Goal: Transaction & Acquisition: Purchase product/service

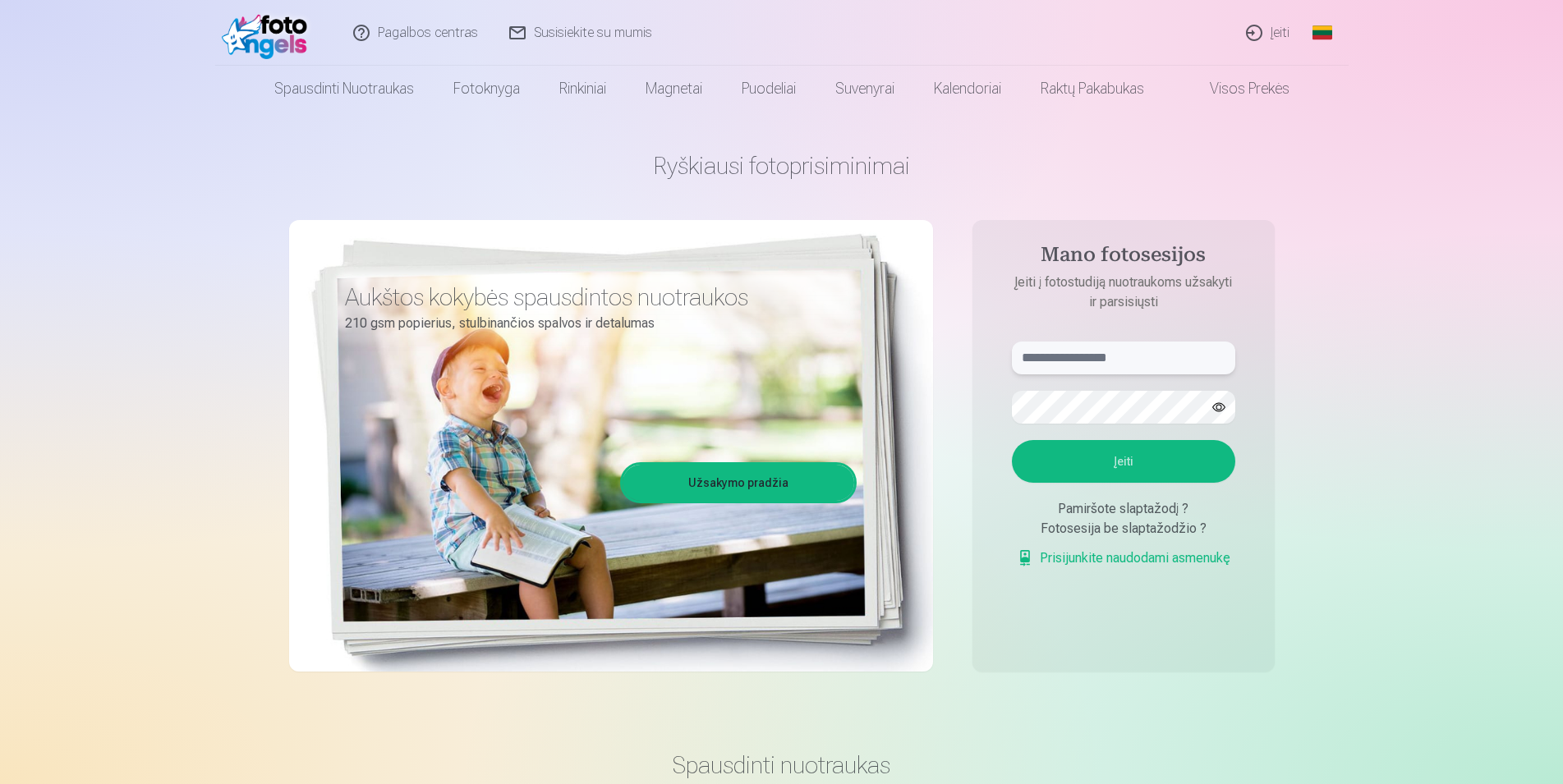
click at [1064, 351] on input "text" at bounding box center [1123, 358] width 223 height 33
type input "**********"
click at [1121, 458] on button "Įeiti" at bounding box center [1123, 462] width 223 height 42
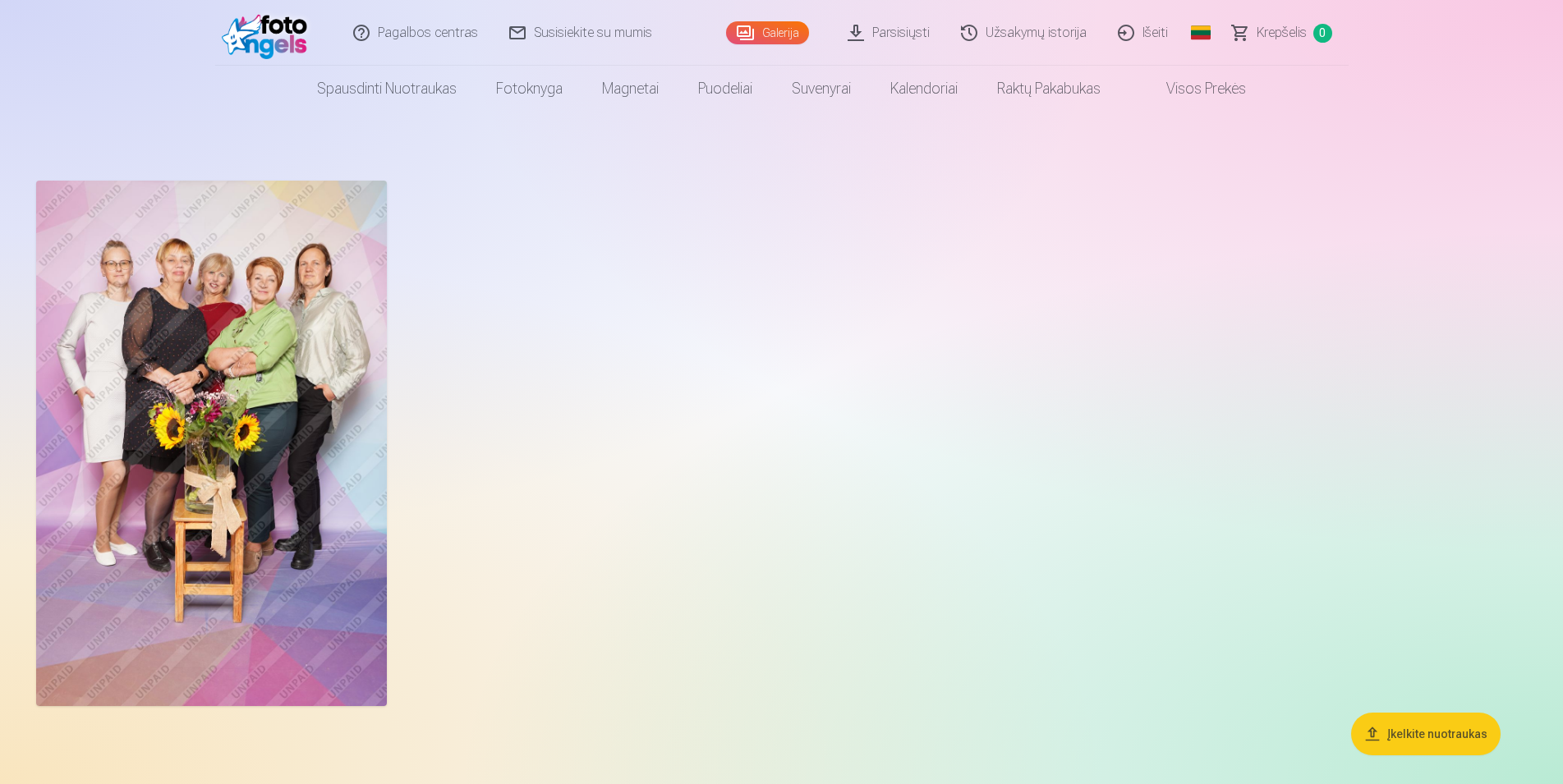
click at [899, 33] on link "Parsisiųsti" at bounding box center [889, 32] width 113 height 65
click at [1054, 32] on link "Užsakymų istorija" at bounding box center [1025, 32] width 157 height 65
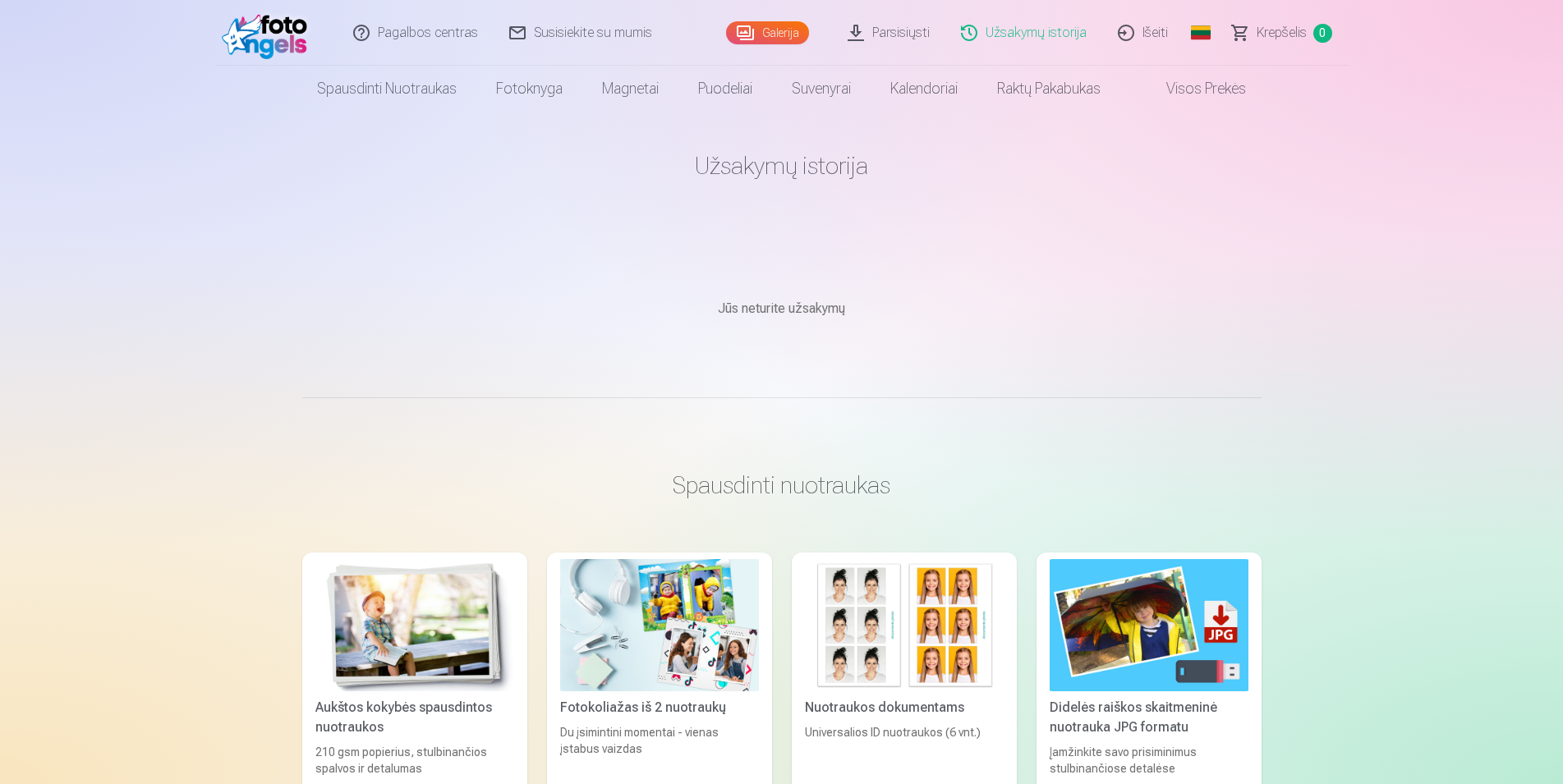
click at [774, 31] on link "Galerija" at bounding box center [768, 32] width 83 height 23
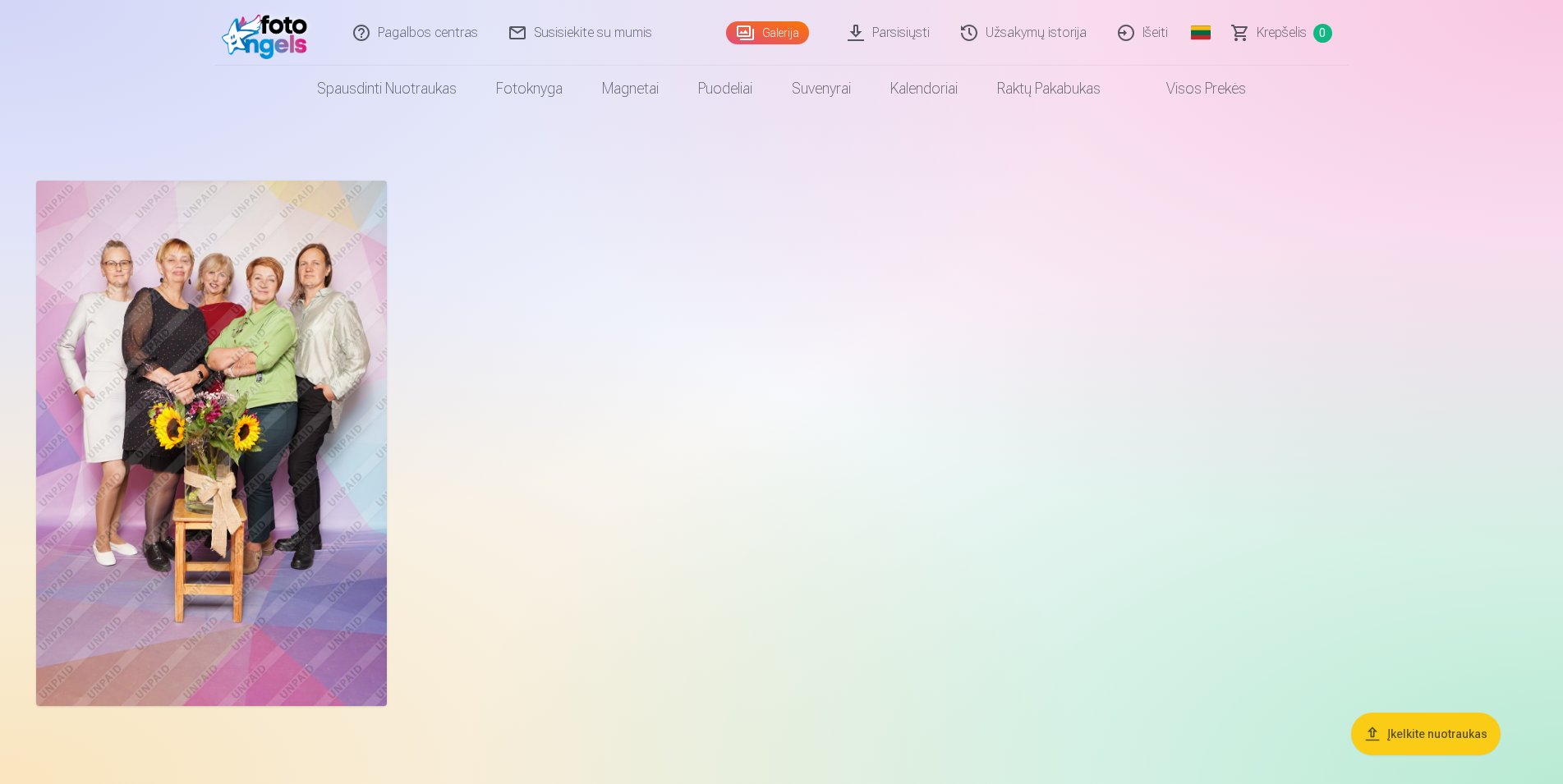
click at [1286, 31] on span "Krepšelis" at bounding box center [1282, 32] width 50 height 19
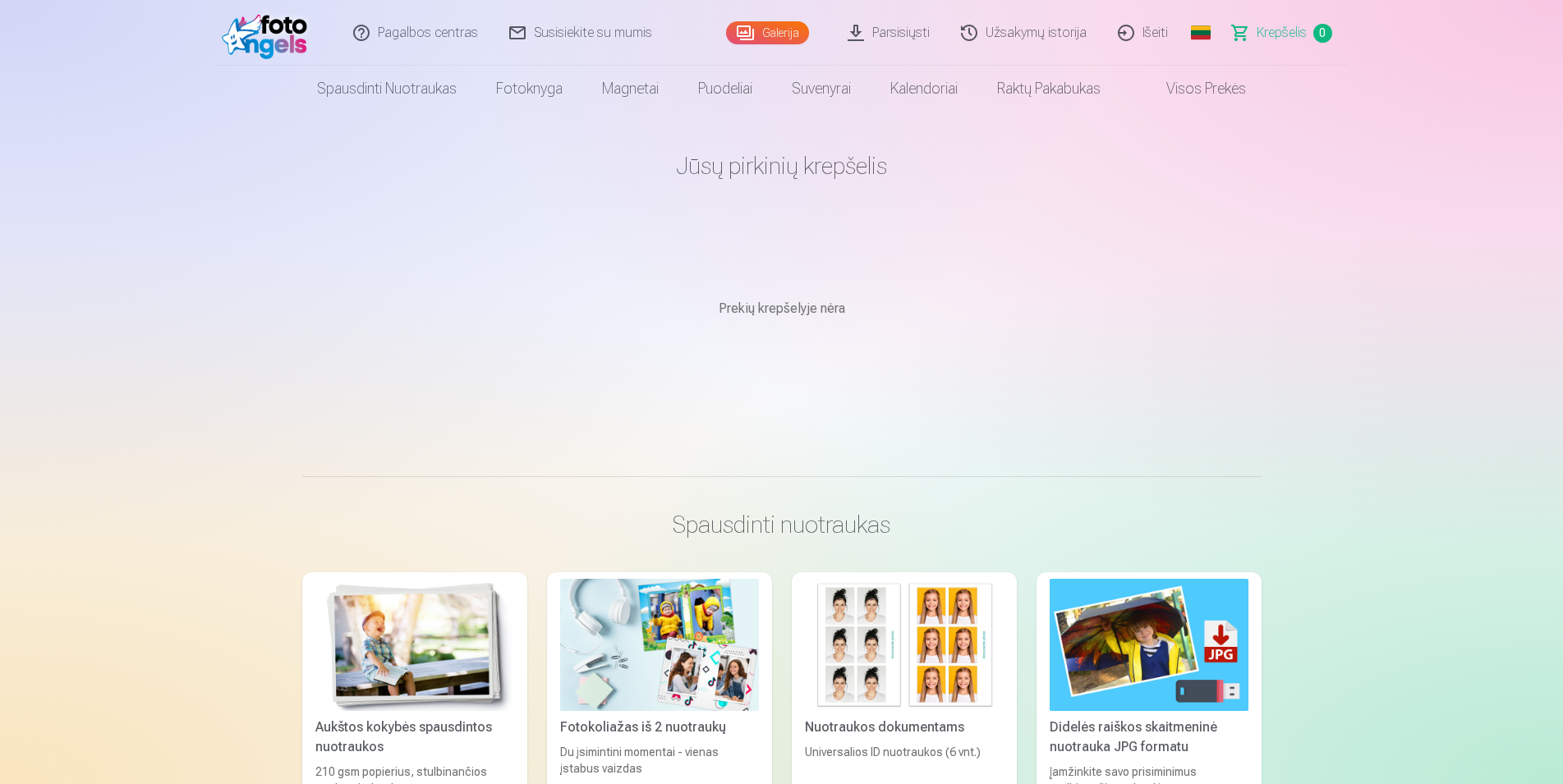
click at [1189, 93] on link "Visos prekės" at bounding box center [1193, 88] width 146 height 46
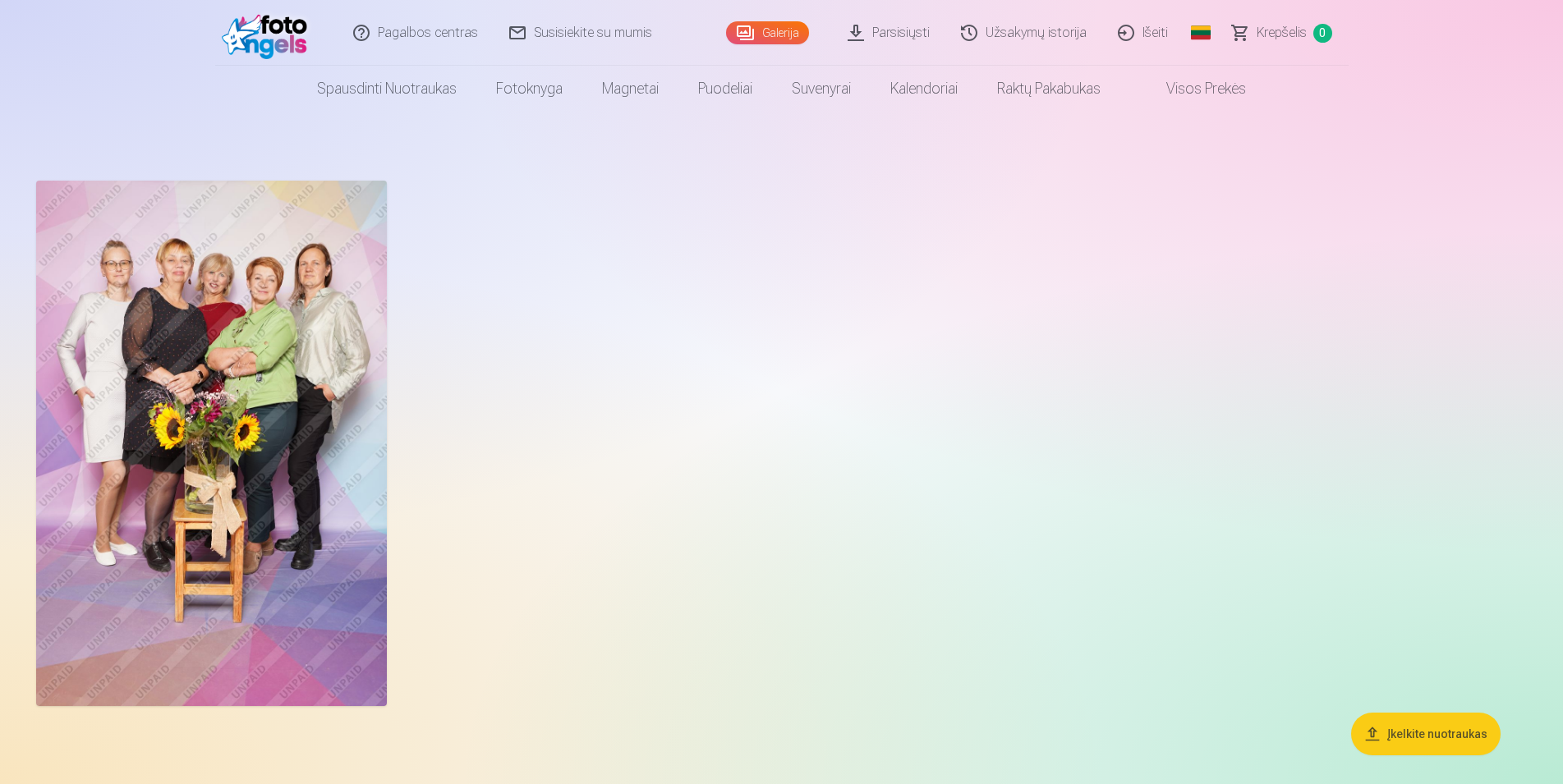
click at [1443, 737] on button "Įkelkite nuotraukas" at bounding box center [1426, 734] width 149 height 42
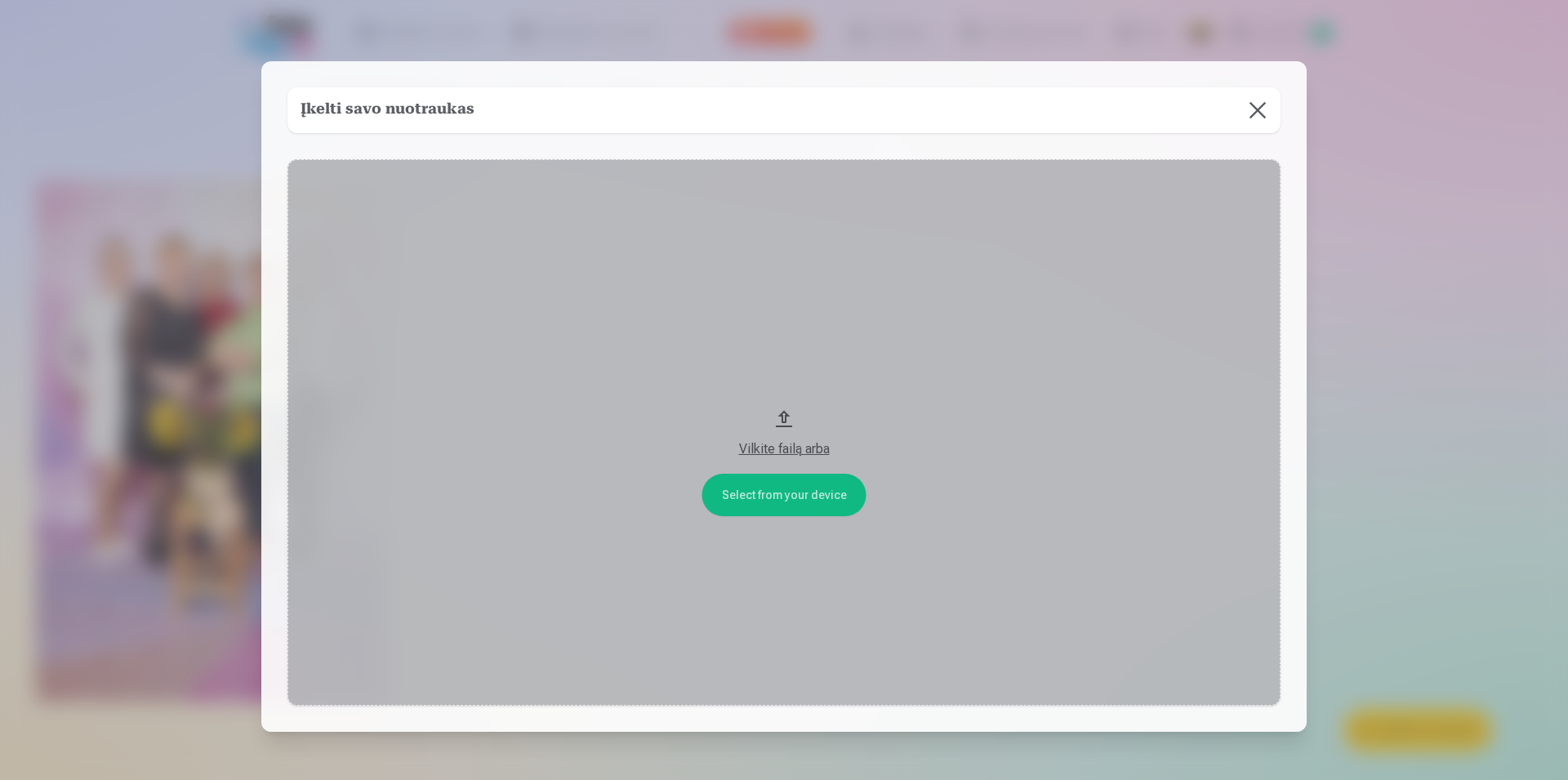
drag, startPoint x: 165, startPoint y: 370, endPoint x: 531, endPoint y: 370, distance: 366.0
click at [531, 370] on div "​ Įkelti savo nuotraukas Select from your device Vilkite failą arba" at bounding box center [784, 445] width 1568 height 891
click at [1258, 109] on button at bounding box center [1258, 110] width 46 height 46
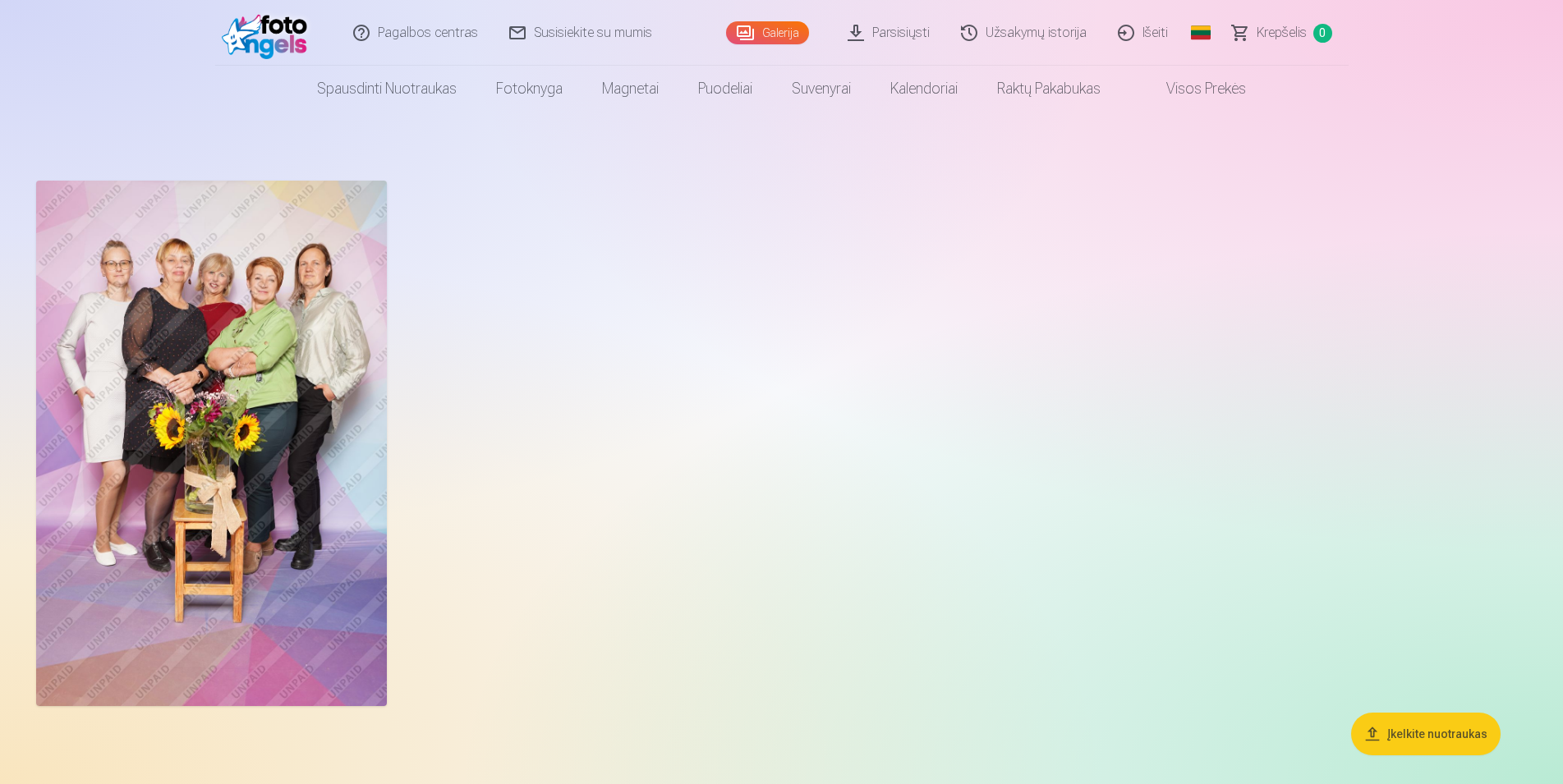
click at [719, 472] on div at bounding box center [782, 443] width 1504 height 539
click at [1219, 86] on link "Visos prekės" at bounding box center [1193, 88] width 146 height 46
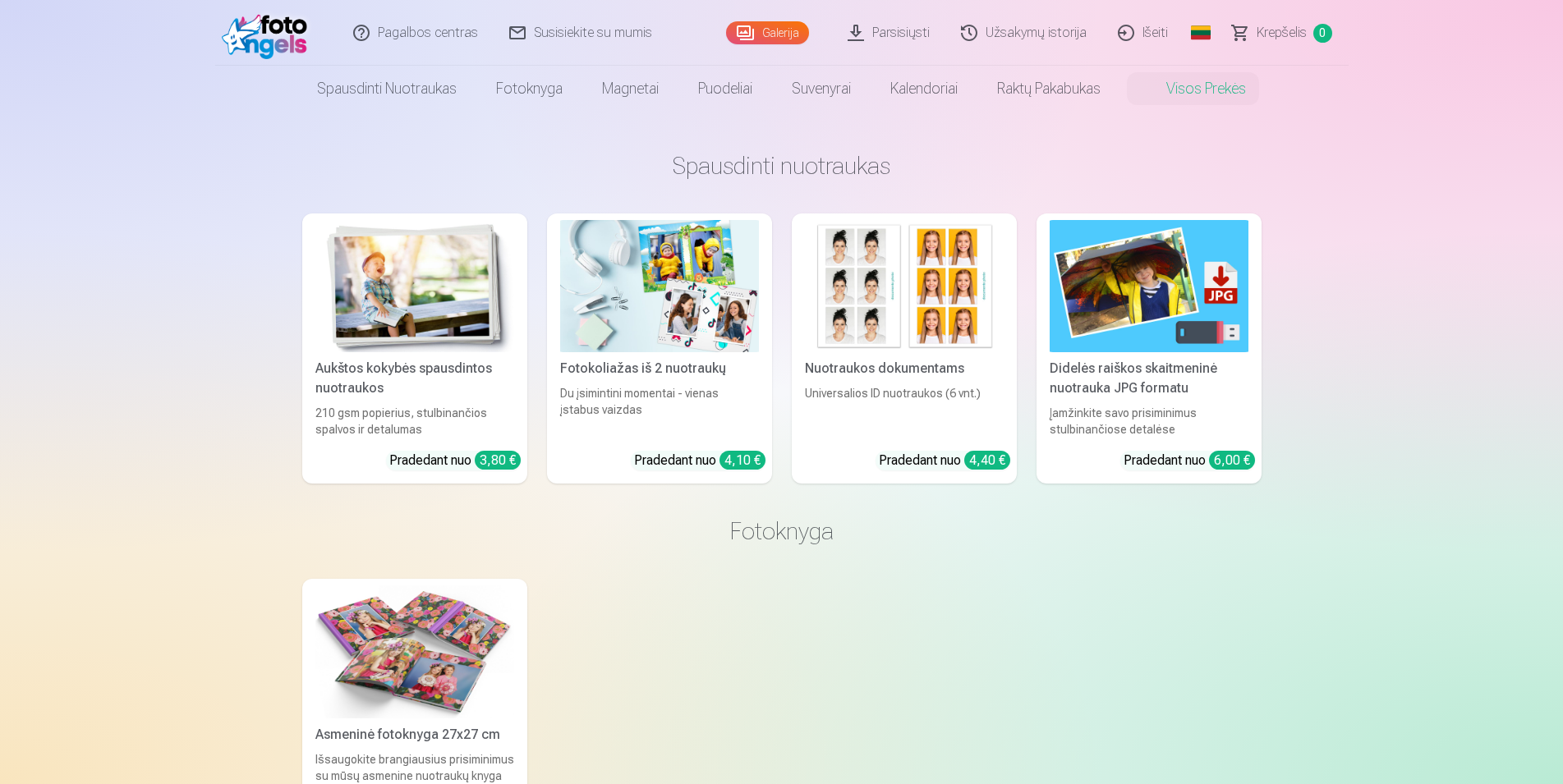
click at [1216, 87] on link "Visos prekės" at bounding box center [1193, 88] width 146 height 46
click at [568, 25] on link "Susisiekite su mumis" at bounding box center [582, 32] width 174 height 65
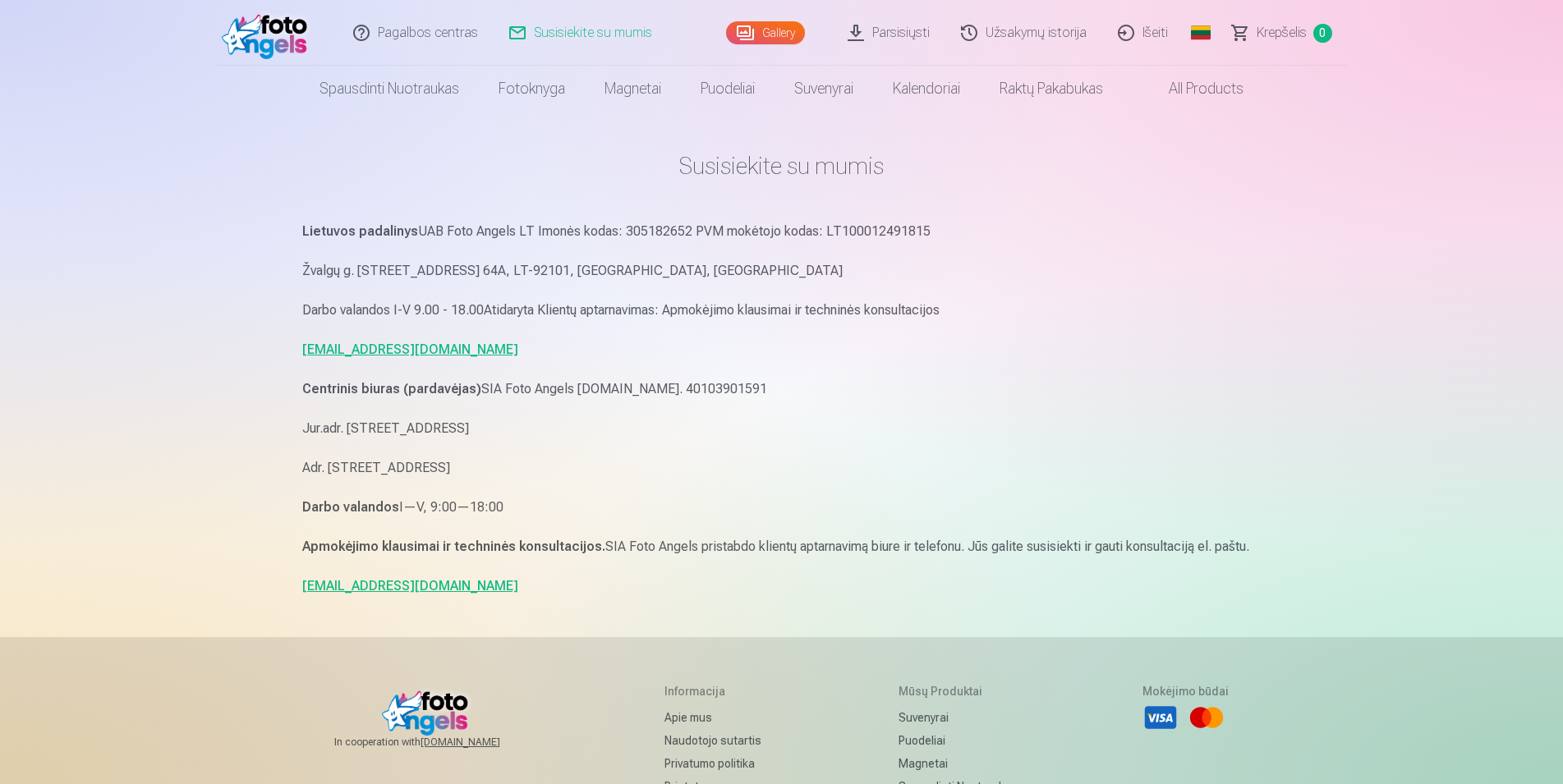
click at [1243, 29] on link "Krepšelis 0" at bounding box center [1283, 32] width 132 height 65
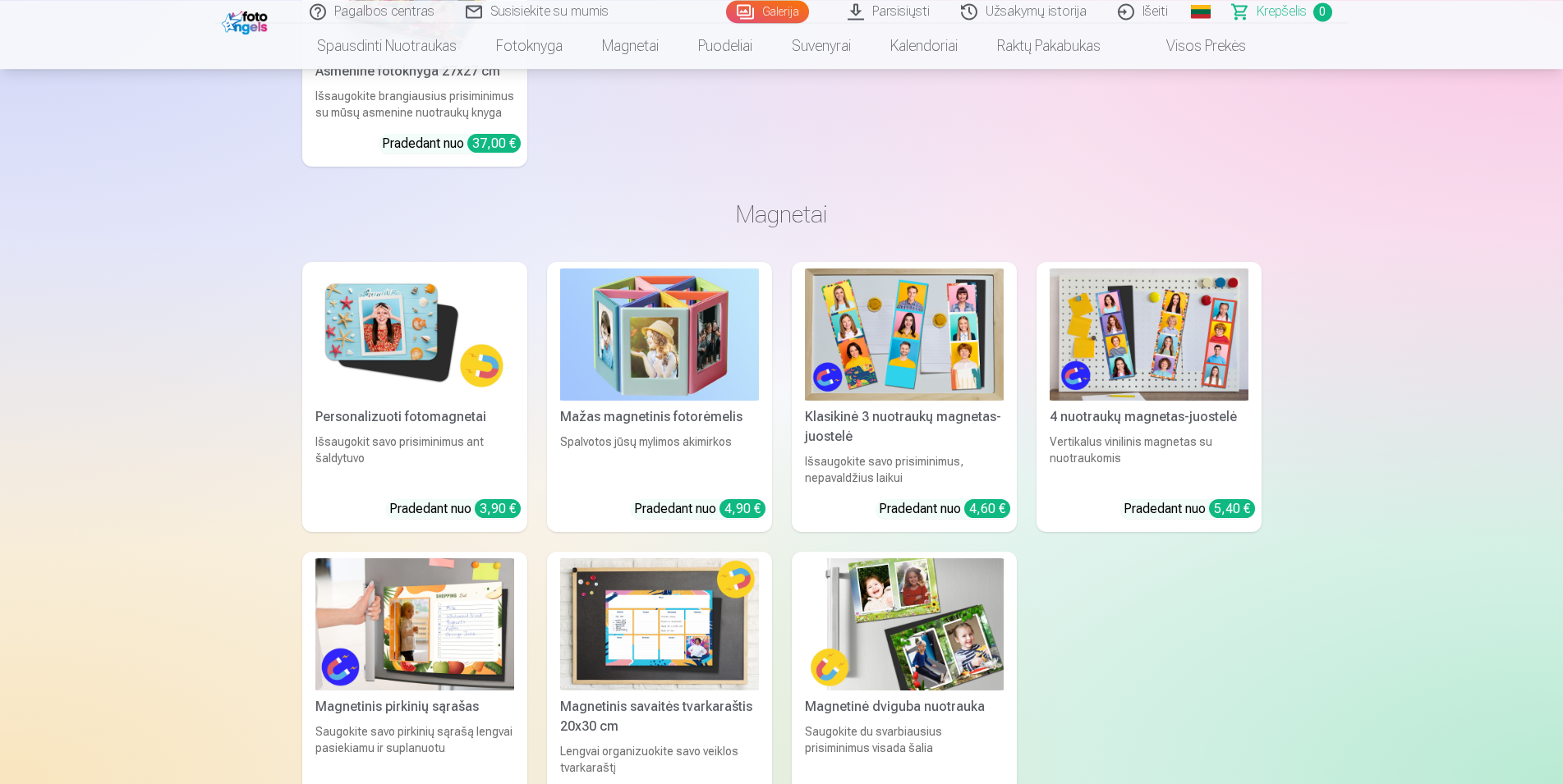
scroll to position [1089, 0]
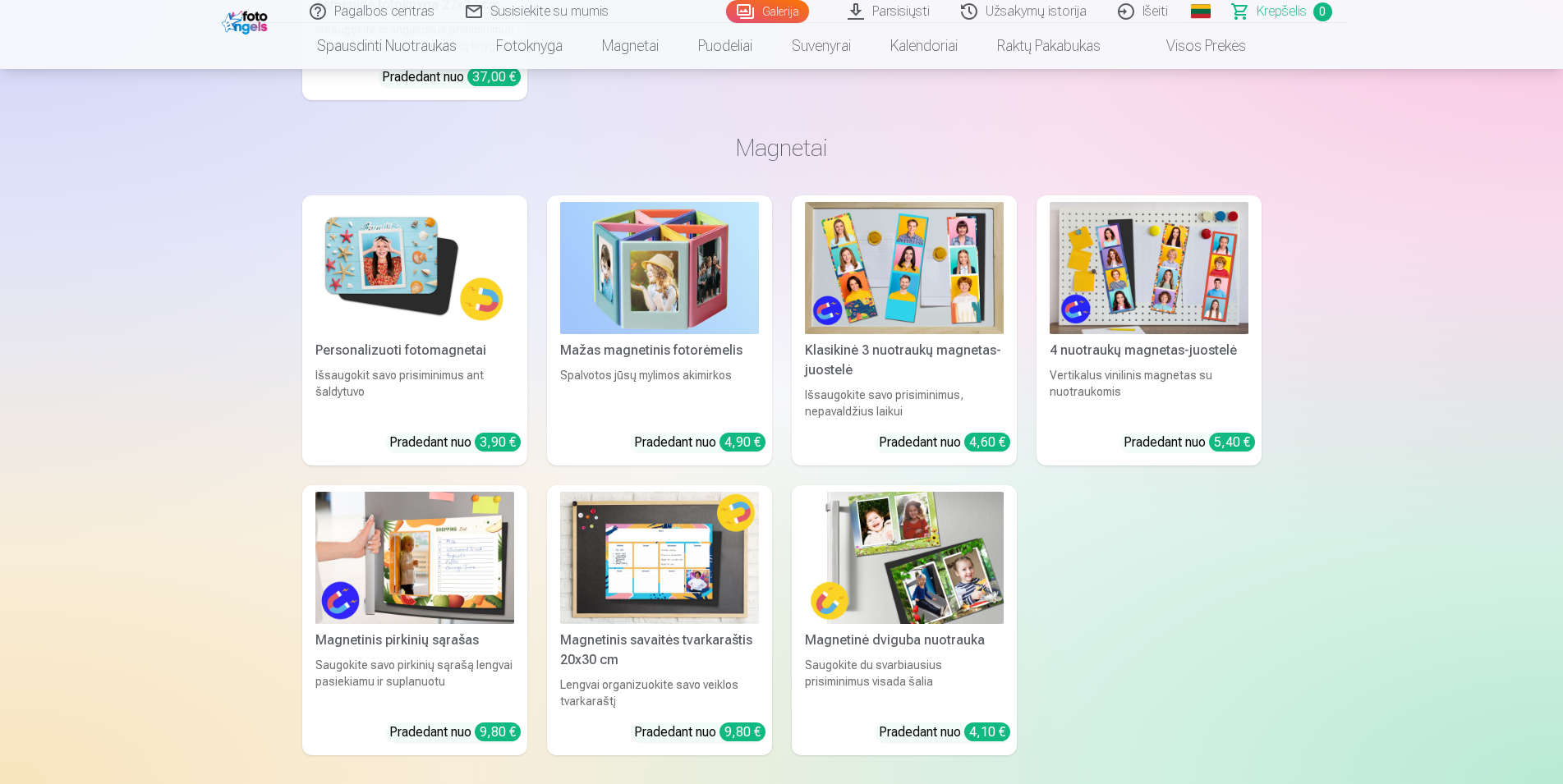
click at [1161, 7] on link "Išeiti" at bounding box center [1144, 11] width 81 height 23
